Goal: Information Seeking & Learning: Learn about a topic

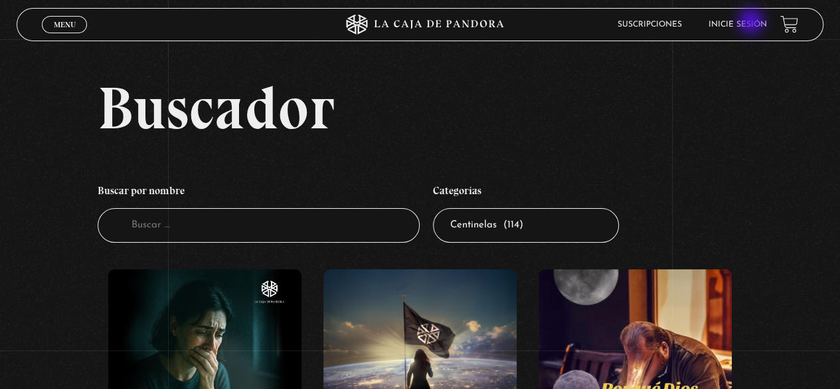
click at [753, 23] on link "Inicie sesión" at bounding box center [738, 25] width 58 height 8
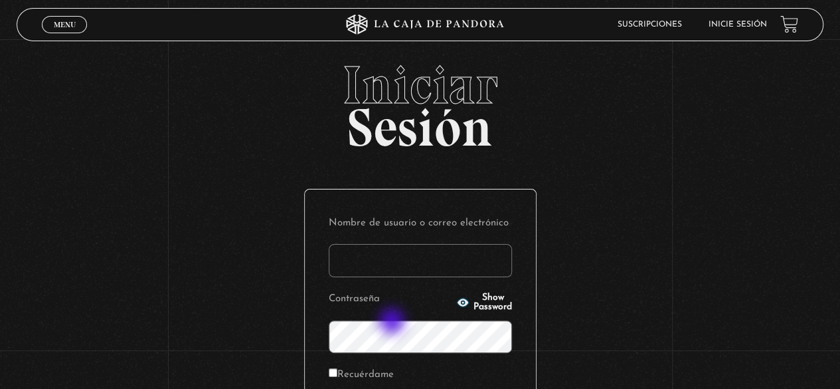
scroll to position [133, 0]
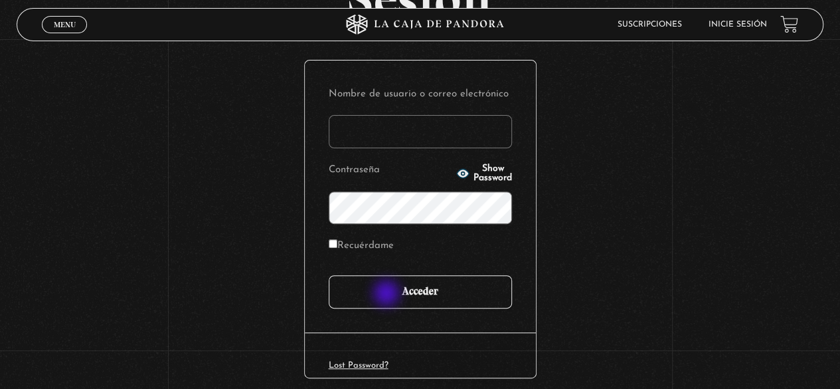
type input "[EMAIL_ADDRESS][DOMAIN_NAME]"
drag, startPoint x: 388, startPoint y: 294, endPoint x: 502, endPoint y: 263, distance: 118.4
click at [388, 294] on input "Acceder" at bounding box center [420, 291] width 183 height 33
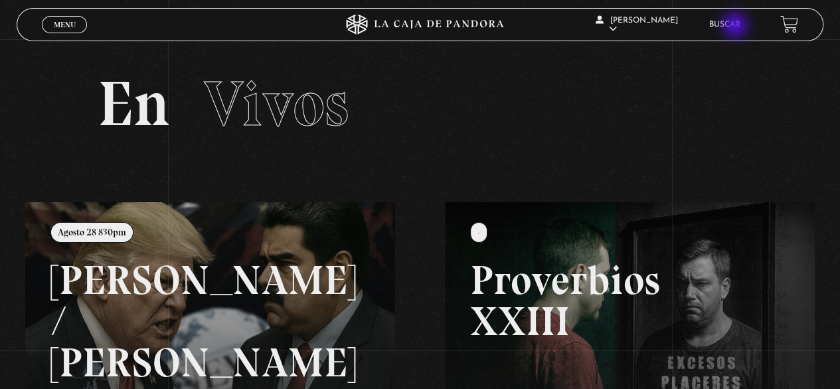
click at [737, 27] on link "Buscar" at bounding box center [724, 25] width 31 height 8
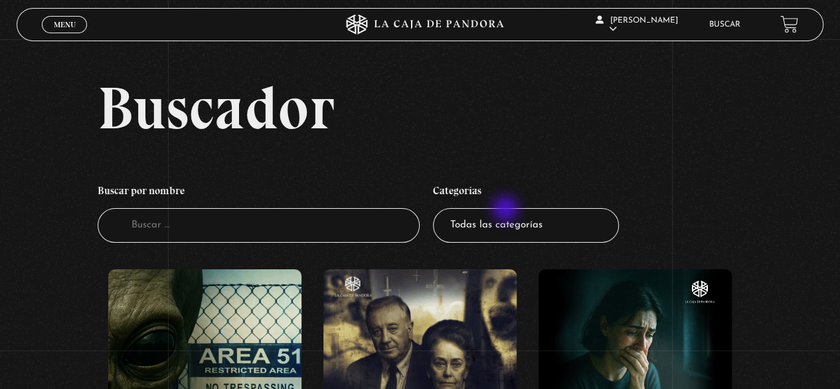
click at [507, 215] on select "Todas las categorías 11:11 Humanitario (1) Amo los Lunes (2) Análisis de series…" at bounding box center [526, 225] width 186 height 35
select select "centinelas"
click at [438, 208] on select "Todas las categorías 11:11 Humanitario (1) Amo los Lunes (2) Análisis de series…" at bounding box center [526, 225] width 186 height 35
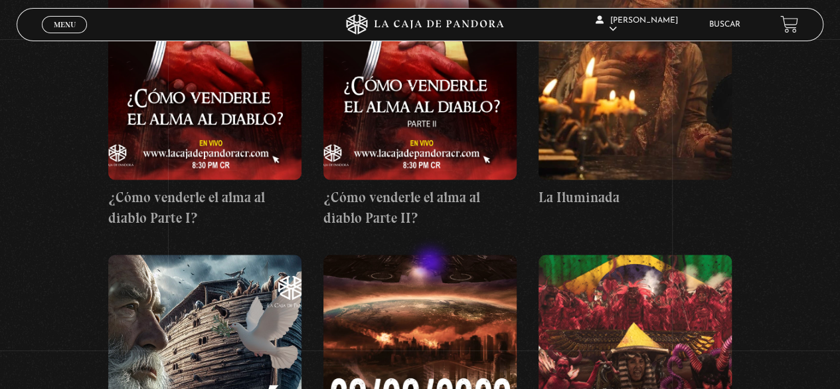
scroll to position [3587, 0]
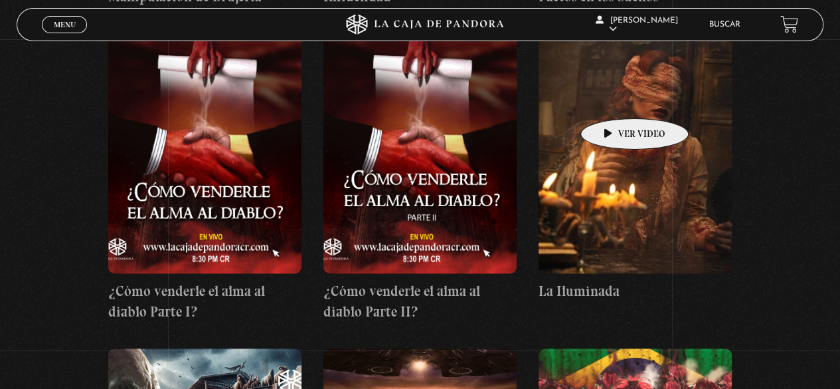
click at [614, 98] on figure at bounding box center [635, 153] width 193 height 239
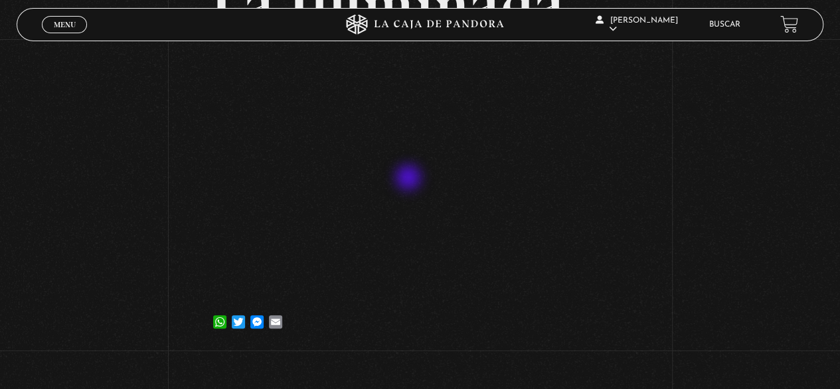
scroll to position [133, 0]
